Goal: Information Seeking & Learning: Learn about a topic

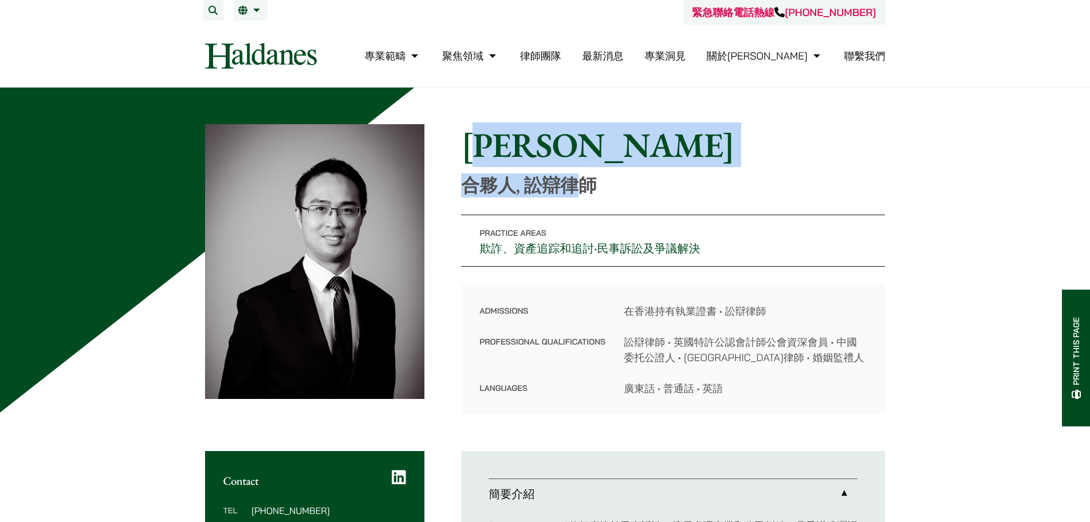
drag, startPoint x: 480, startPoint y: 143, endPoint x: 588, endPoint y: 188, distance: 116.5
click at [588, 188] on div "Home » Lawyers » [PERSON_NAME] [PERSON_NAME] 合夥人, 訟辯律師" at bounding box center [673, 160] width 424 height 72
click at [588, 188] on p "合夥人, 訟辯律師" at bounding box center [673, 186] width 424 height 22
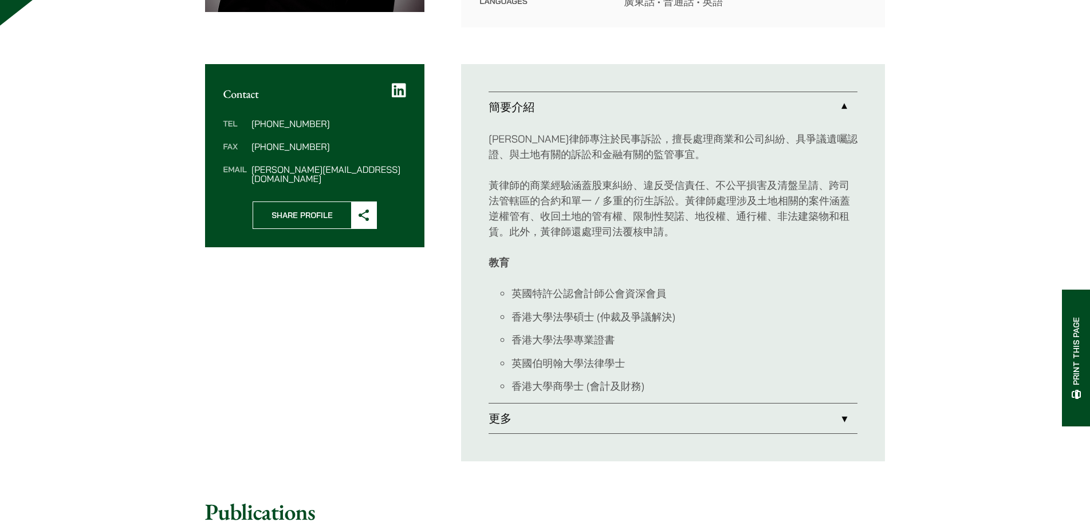
scroll to position [401, 0]
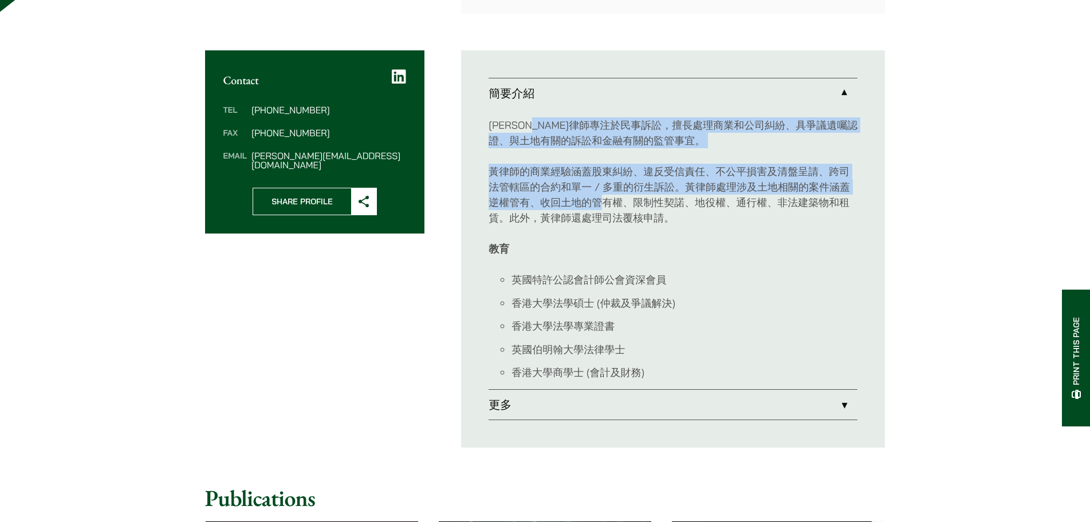
drag, startPoint x: 556, startPoint y: 127, endPoint x: 600, endPoint y: 199, distance: 84.2
click at [600, 199] on div "[PERSON_NAME]律師專注於民事訴訟，擅長處理商業和公司糾紛、具爭議遺囑認證、與土地有關的訴訟和金融有關的監管事宜。 黃律師的商業經驗涵蓋股東糾紛、違…" at bounding box center [672, 248] width 369 height 281
click at [600, 199] on p "黃律師的商業經驗涵蓋股東糾紛、違反受信責任、不公平損害及清盤呈請、跨司法管轄區的合約和單一 / 多重的衍生訴訟。黃律師處理涉及土地相關的案件涵蓋逆權管有、收回…" at bounding box center [672, 195] width 369 height 62
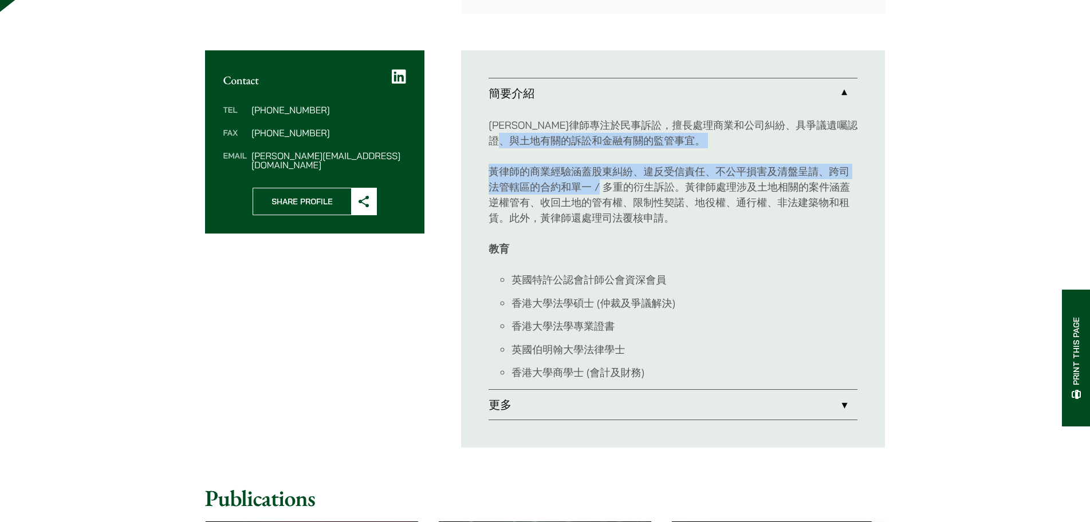
drag, startPoint x: 595, startPoint y: 185, endPoint x: 559, endPoint y: 139, distance: 59.6
click at [561, 140] on div "[PERSON_NAME]律師專注於民事訴訟，擅長處理商業和公司糾紛、具爭議遺囑認證、與土地有關的訴訟和金融有關的監管事宜。 黃律師的商業經驗涵蓋股東糾紛、違…" at bounding box center [672, 248] width 369 height 281
click at [559, 139] on p "[PERSON_NAME]律師專注於民事訴訟，擅長處理商業和公司糾紛、具爭議遺囑認證、與土地有關的訴訟和金融有關的監管事宜。" at bounding box center [672, 132] width 369 height 31
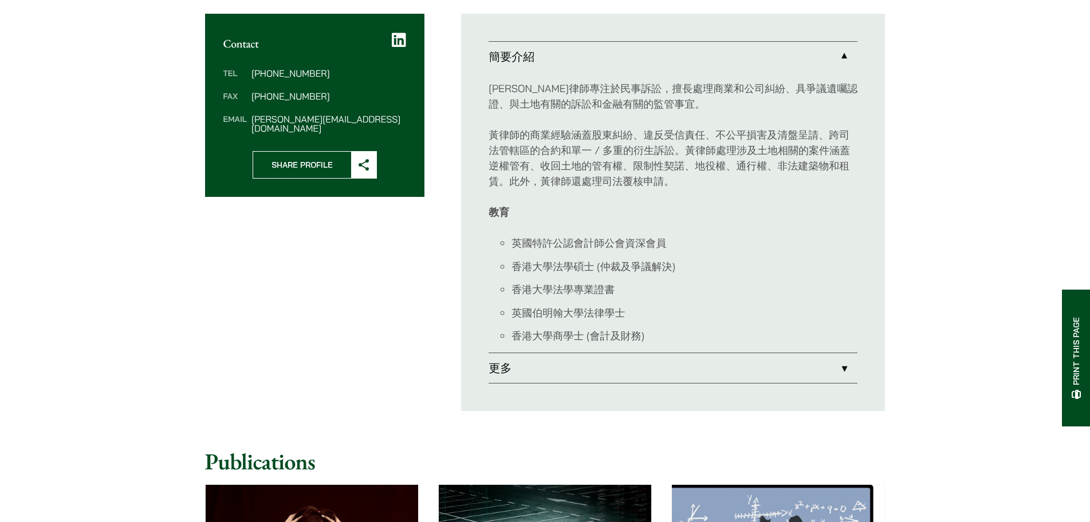
scroll to position [458, 0]
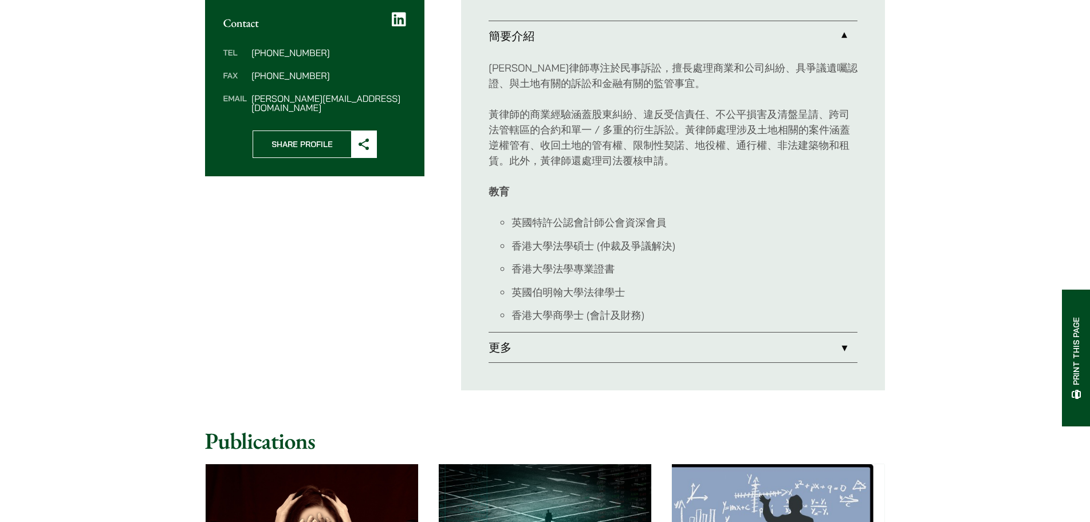
click at [517, 346] on link "更多" at bounding box center [672, 348] width 369 height 30
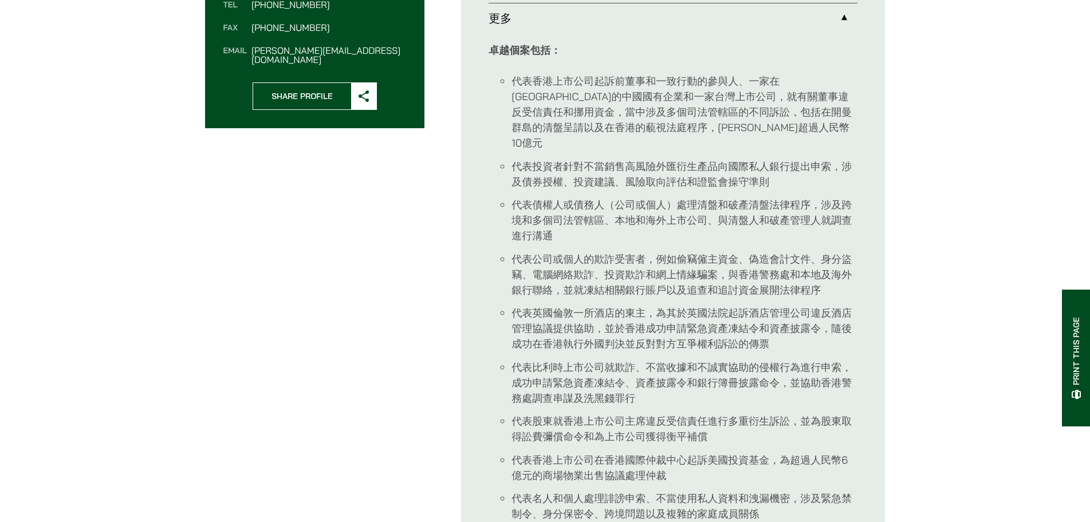
scroll to position [573, 0]
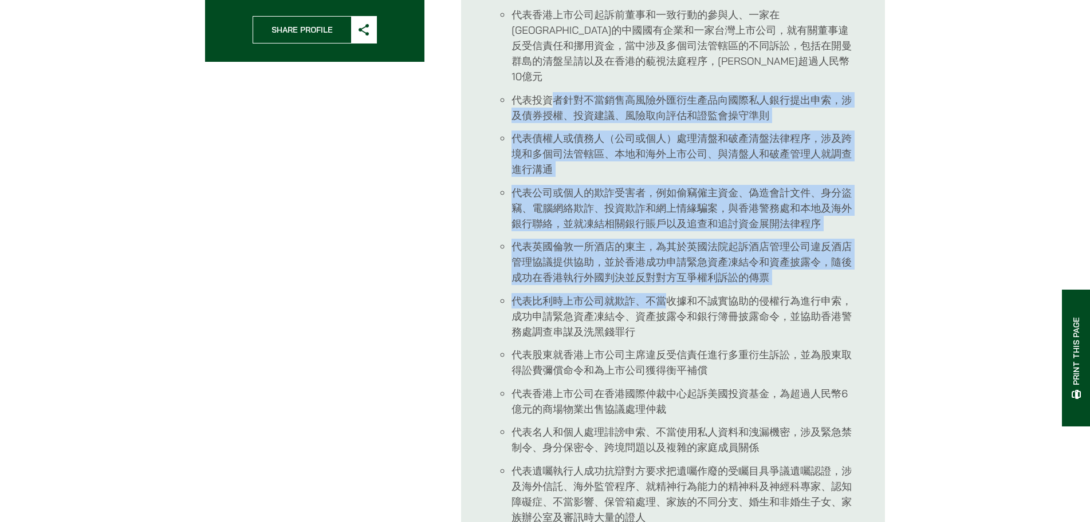
drag, startPoint x: 551, startPoint y: 79, endPoint x: 674, endPoint y: 329, distance: 278.3
click at [673, 326] on ul "代表香港上市公司起訴前董事和一致行動的參與人、一家在[GEOGRAPHIC_DATA]的中國國有企業和一家台灣上市公司，就有關董事違反受信責任和挪用資金，當中…" at bounding box center [672, 393] width 369 height 773
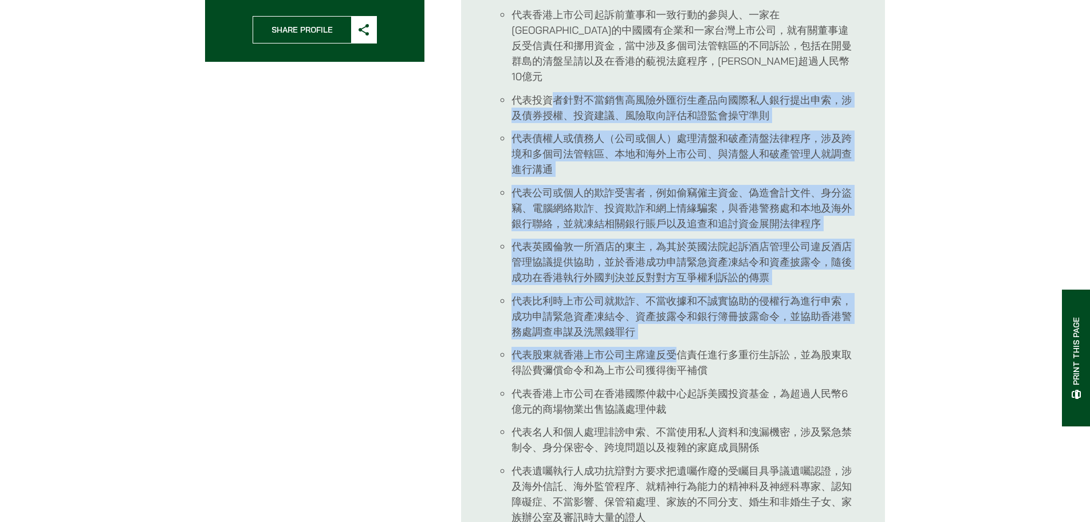
click at [675, 330] on ul "代表香港上市公司起訴前董事和一致行動的參與人、一家在[GEOGRAPHIC_DATA]的中國國有企業和一家台灣上市公司，就有關董事違反受信責任和挪用資金，當中…" at bounding box center [672, 393] width 369 height 773
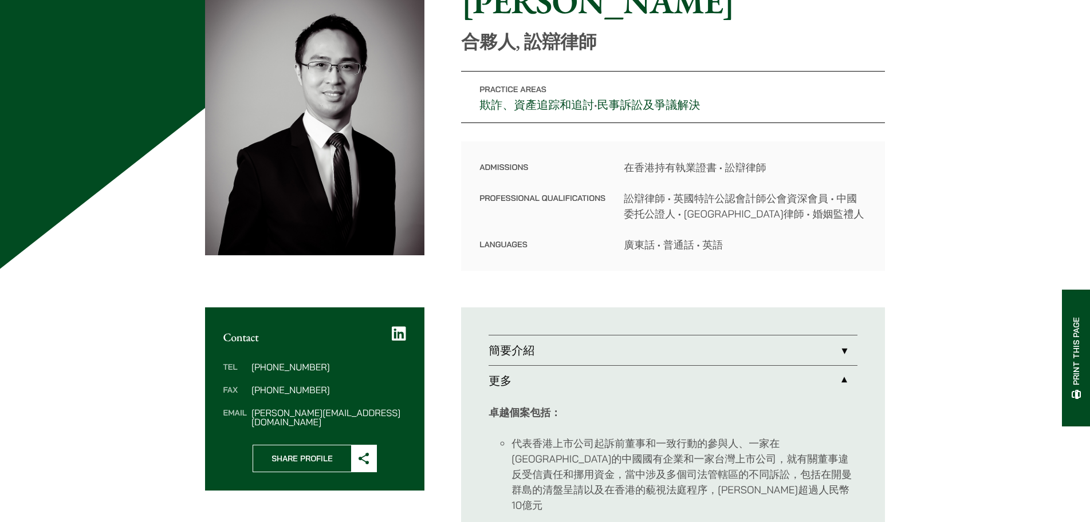
scroll to position [0, 0]
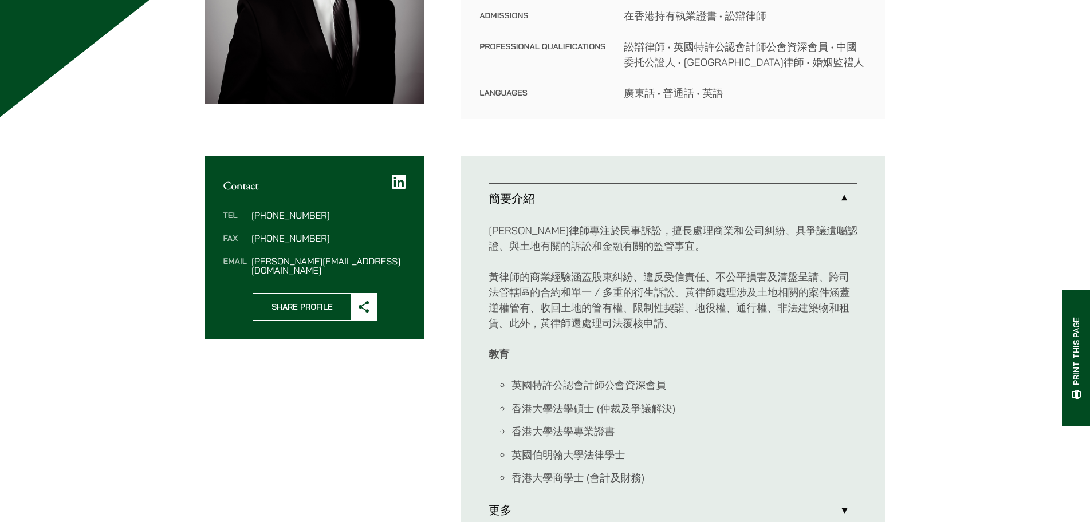
scroll to position [366, 0]
